Goal: Task Accomplishment & Management: Use online tool/utility

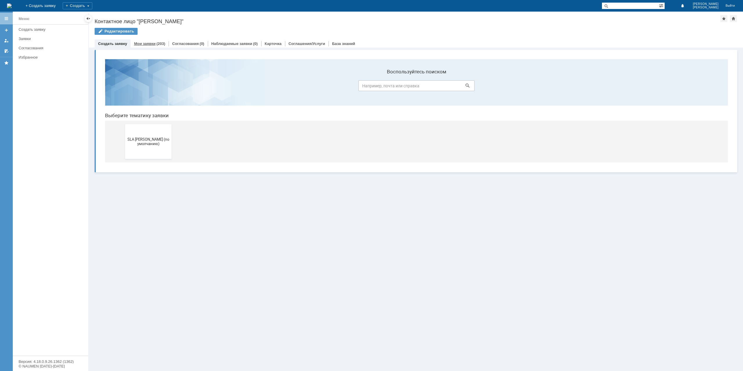
click at [159, 45] on div "(203)" at bounding box center [160, 43] width 9 height 4
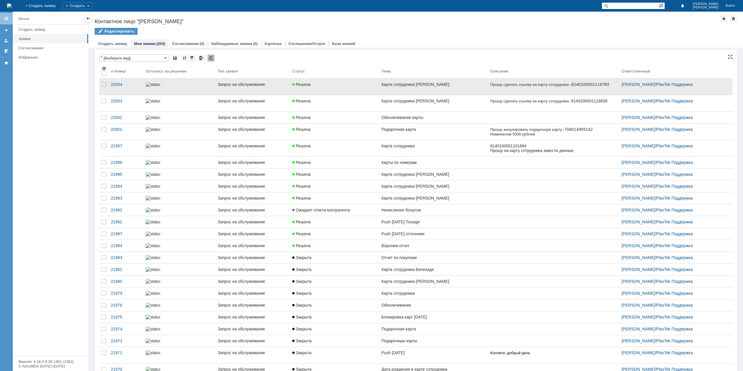
click at [445, 85] on div "Карта сотрудника [PERSON_NAME]" at bounding box center [433, 84] width 104 height 5
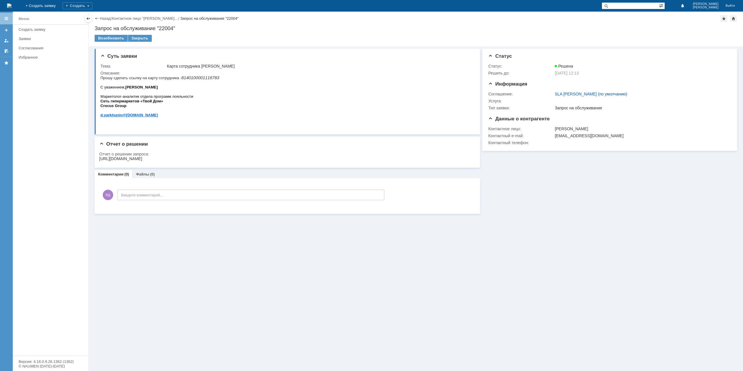
drag, startPoint x: 416, startPoint y: 159, endPoint x: 216, endPoint y: 311, distance: 251.6
click at [99, 159] on html "[URL][DOMAIN_NAME]" at bounding box center [285, 158] width 372 height 5
copy div "[URL][DOMAIN_NAME]"
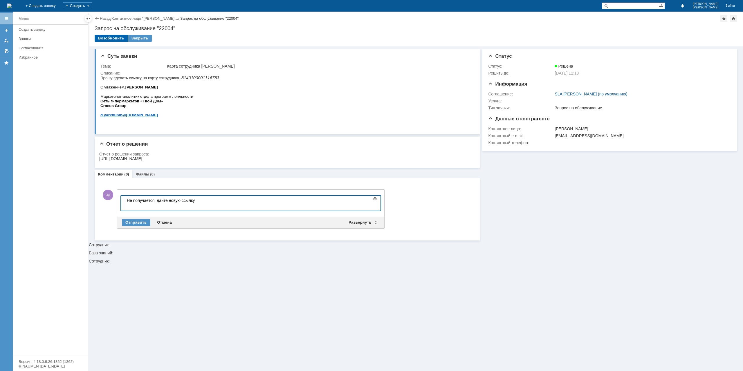
click at [111, 38] on div "Возобновить" at bounding box center [111, 38] width 33 height 7
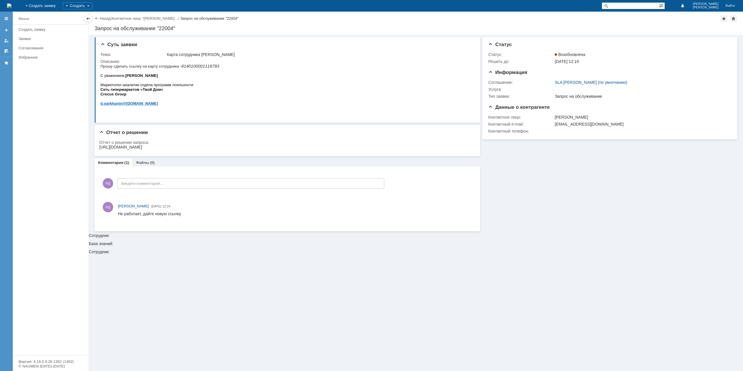
click at [107, 15] on div "Назад | Контактное лицо "[PERSON_NAME]… / Запрос на обслуживание "22004"" at bounding box center [416, 18] width 642 height 7
click at [105, 17] on link "Назад" at bounding box center [105, 18] width 11 height 4
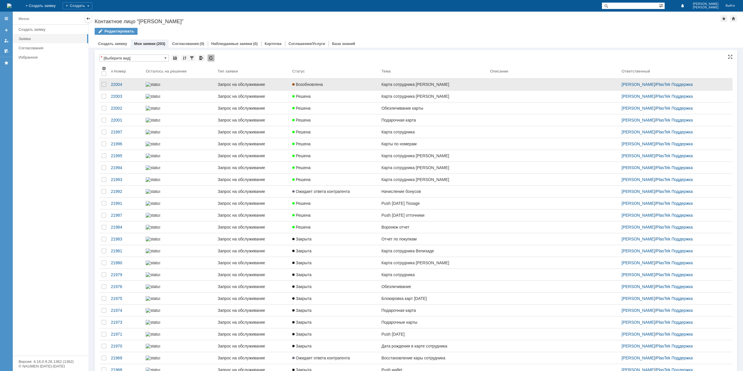
click at [421, 88] on link "Карта сотрудника [PERSON_NAME]" at bounding box center [433, 85] width 109 height 12
